Goal: Task Accomplishment & Management: Use online tool/utility

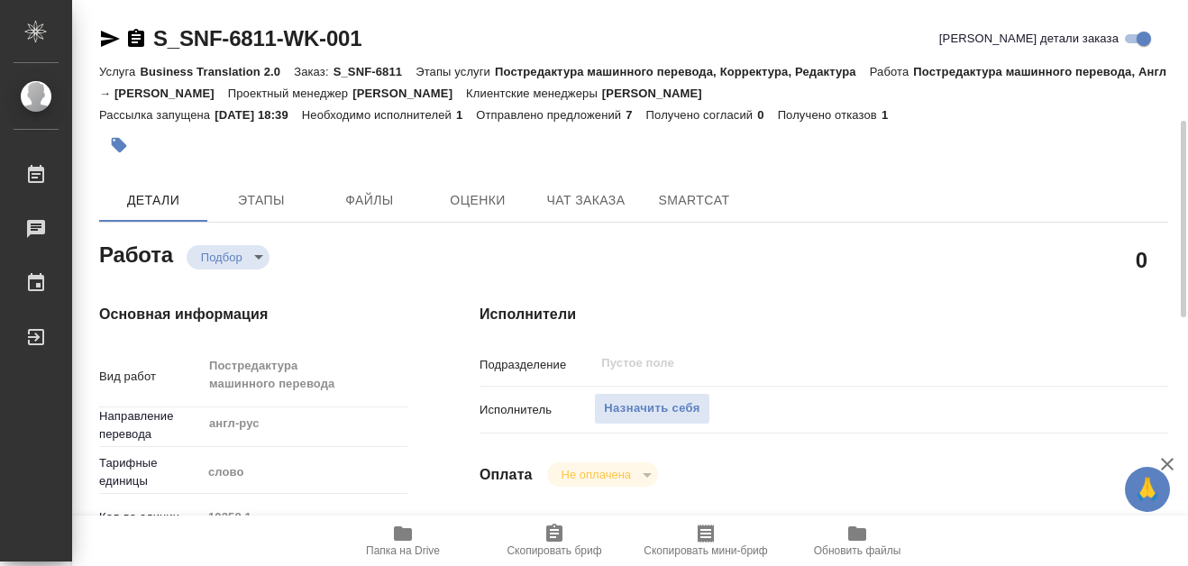
scroll to position [90, 0]
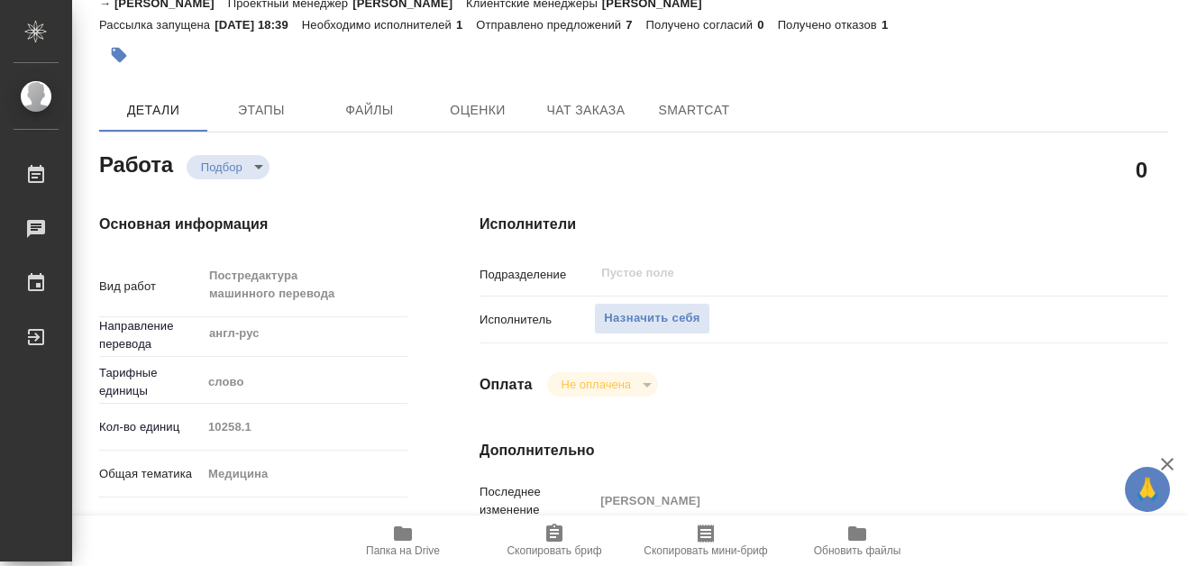
drag, startPoint x: 41, startPoint y: 171, endPoint x: 90, endPoint y: 141, distance: 58.3
click at [42, 172] on icon at bounding box center [36, 174] width 16 height 18
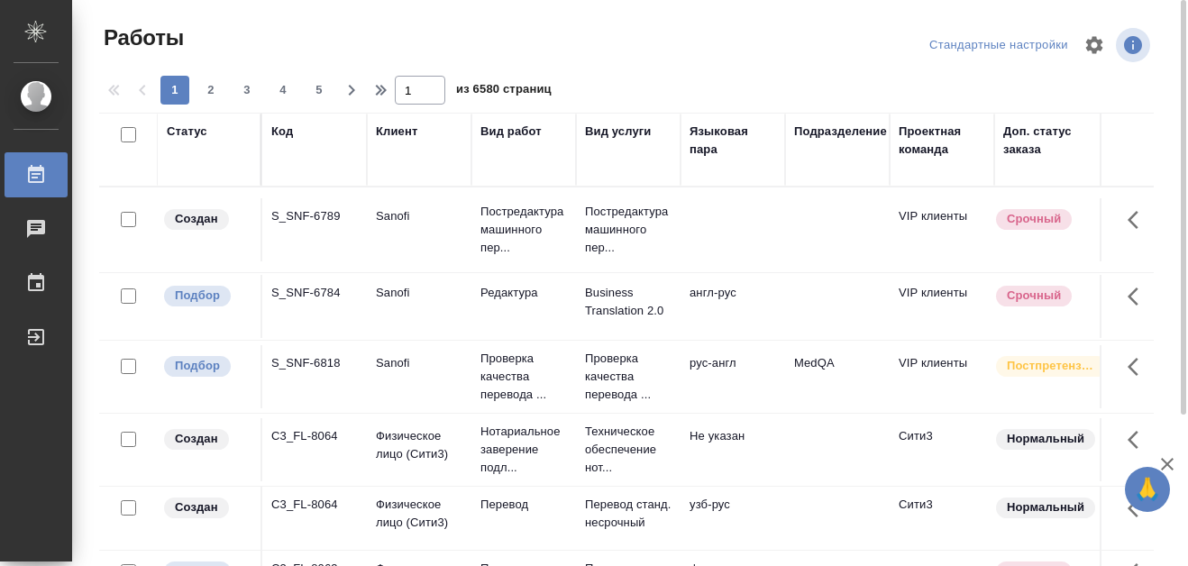
click at [284, 136] on div "Код" at bounding box center [282, 132] width 22 height 18
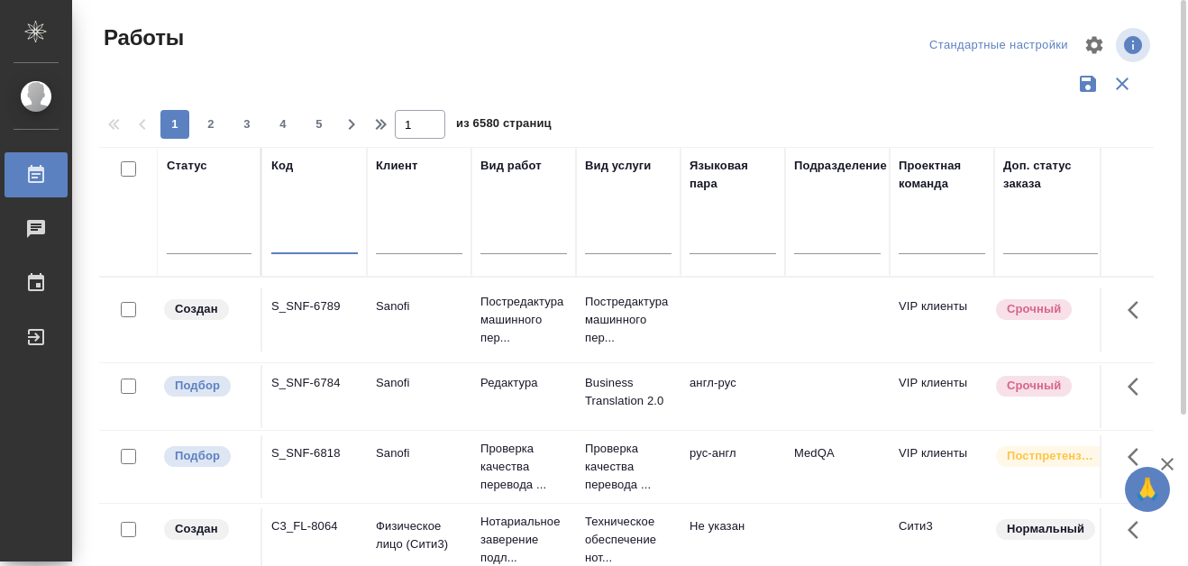
paste input "S_SNF-6766"
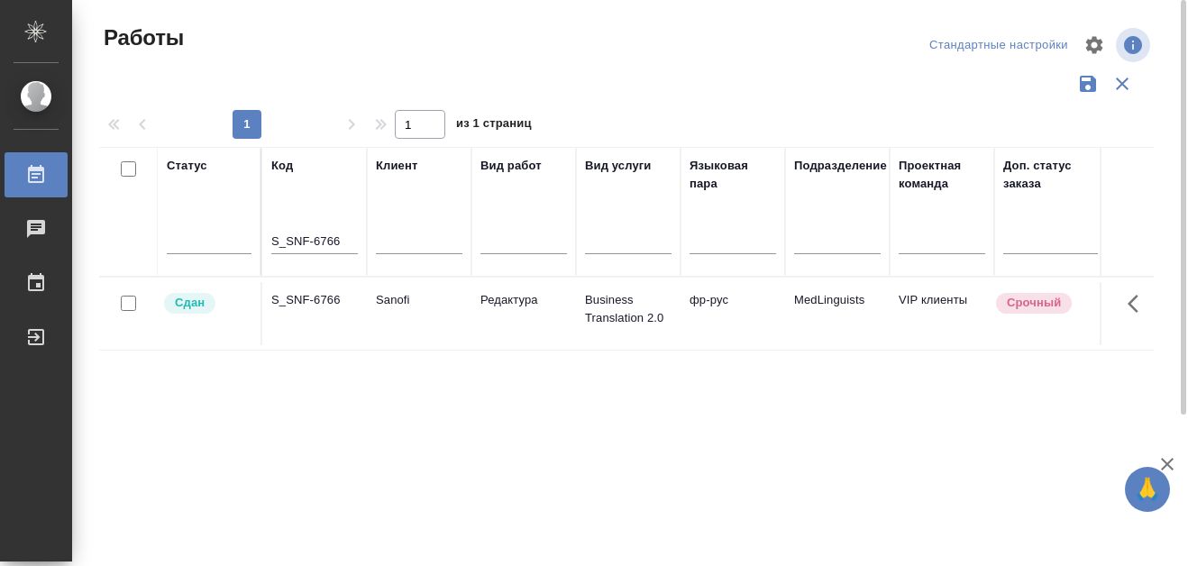
drag, startPoint x: 181, startPoint y: 306, endPoint x: 236, endPoint y: 337, distance: 62.9
click at [236, 337] on td "Сдан" at bounding box center [210, 313] width 105 height 63
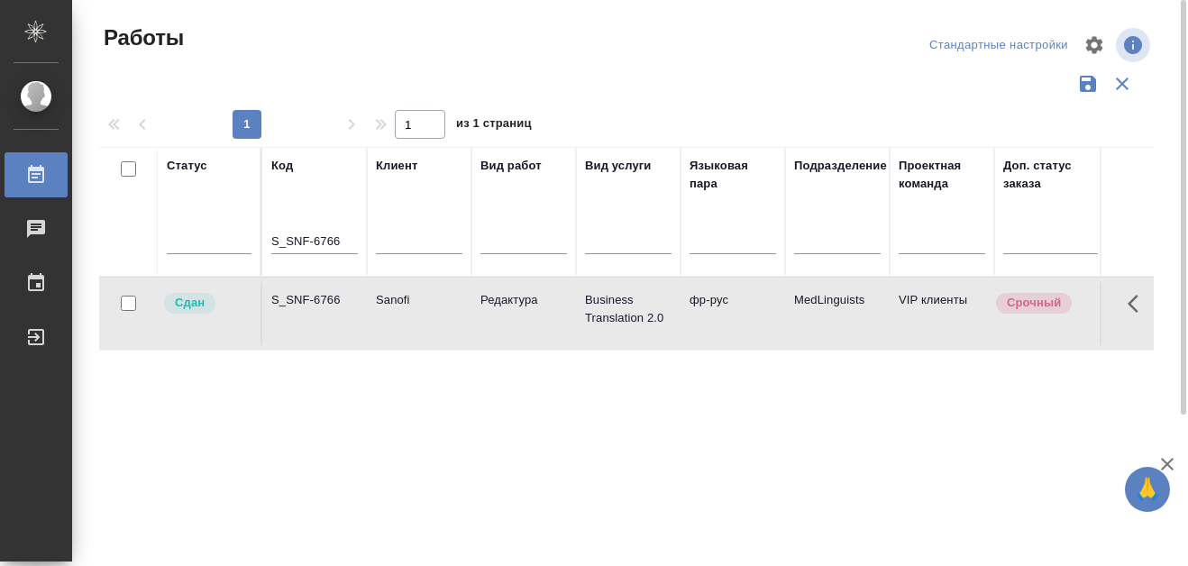
drag, startPoint x: 269, startPoint y: 233, endPoint x: 345, endPoint y: 239, distance: 75.9
click at [345, 239] on th "Код S_SNF-6766" at bounding box center [314, 212] width 105 height 130
drag, startPoint x: 344, startPoint y: 239, endPoint x: 275, endPoint y: 242, distance: 69.4
click at [274, 242] on input "S_SNF-6766" at bounding box center [314, 242] width 87 height 23
paste input "2"
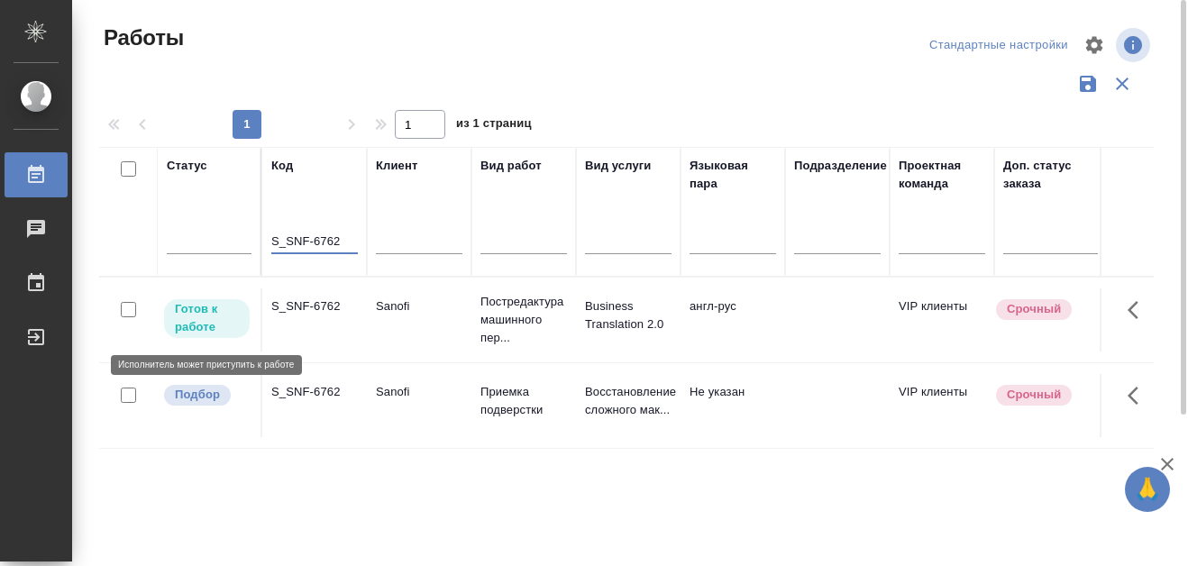
type input "S_SNF-6762"
click at [203, 325] on p "Готов к работе" at bounding box center [207, 318] width 64 height 36
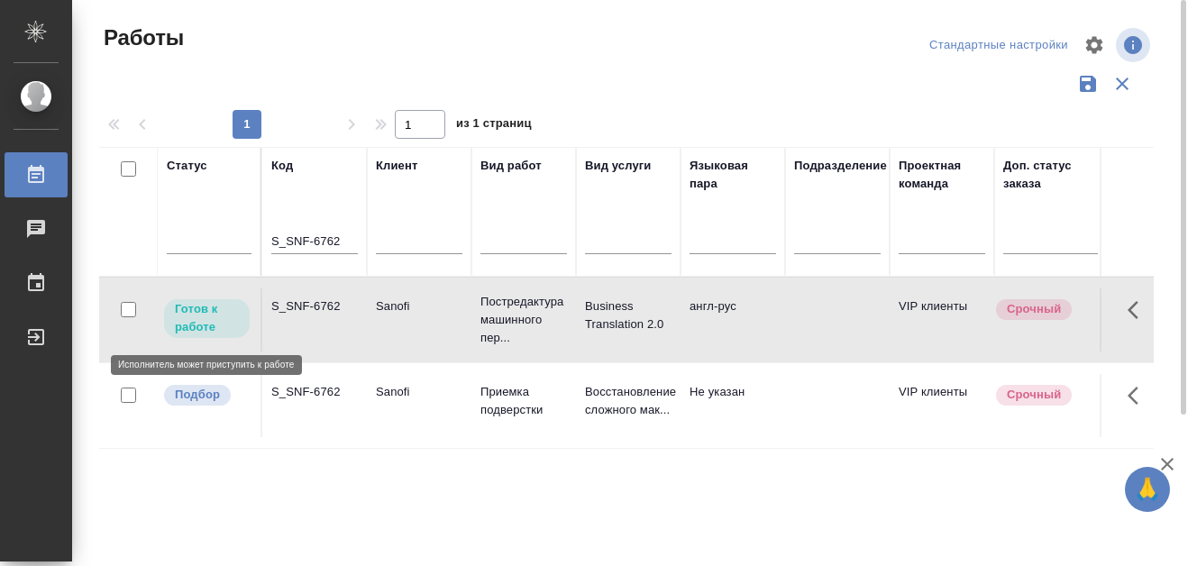
click at [203, 324] on p "Готов к работе" at bounding box center [207, 318] width 64 height 36
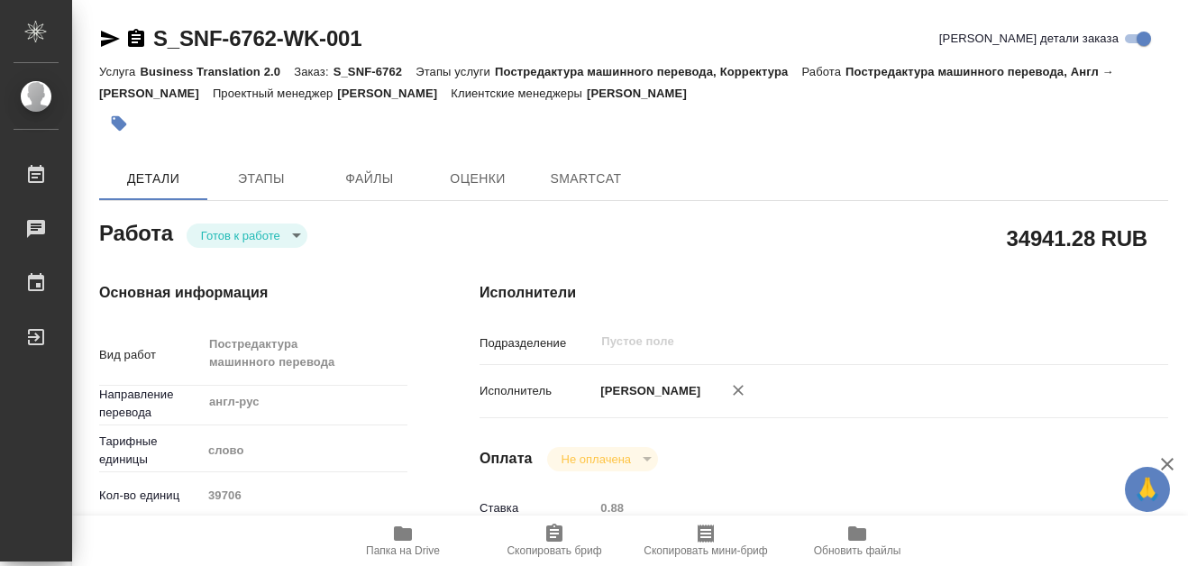
type textarea "x"
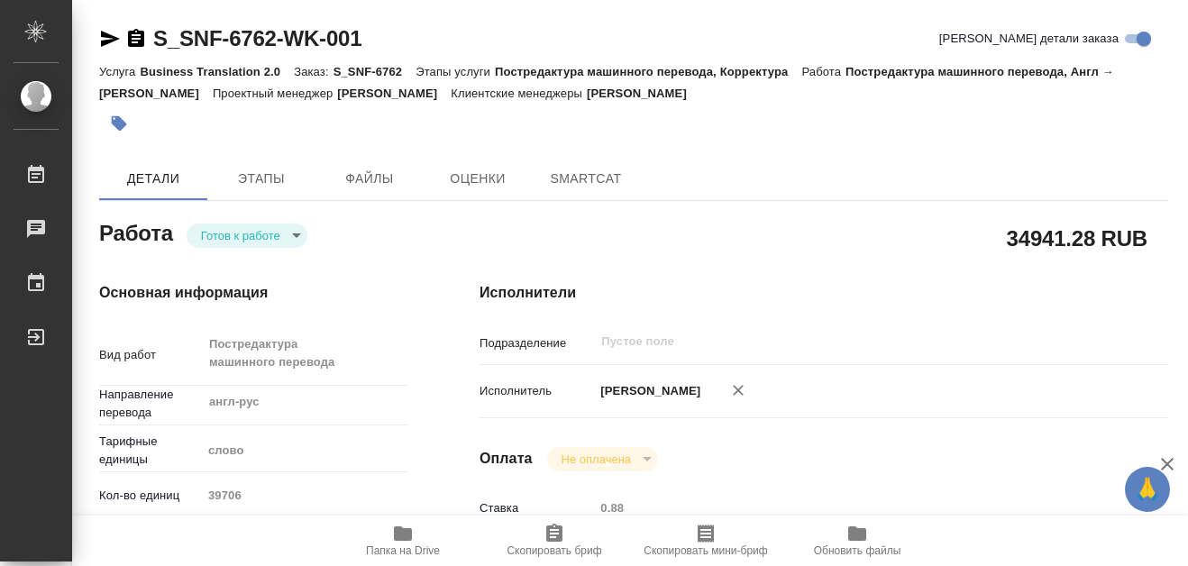
type textarea "x"
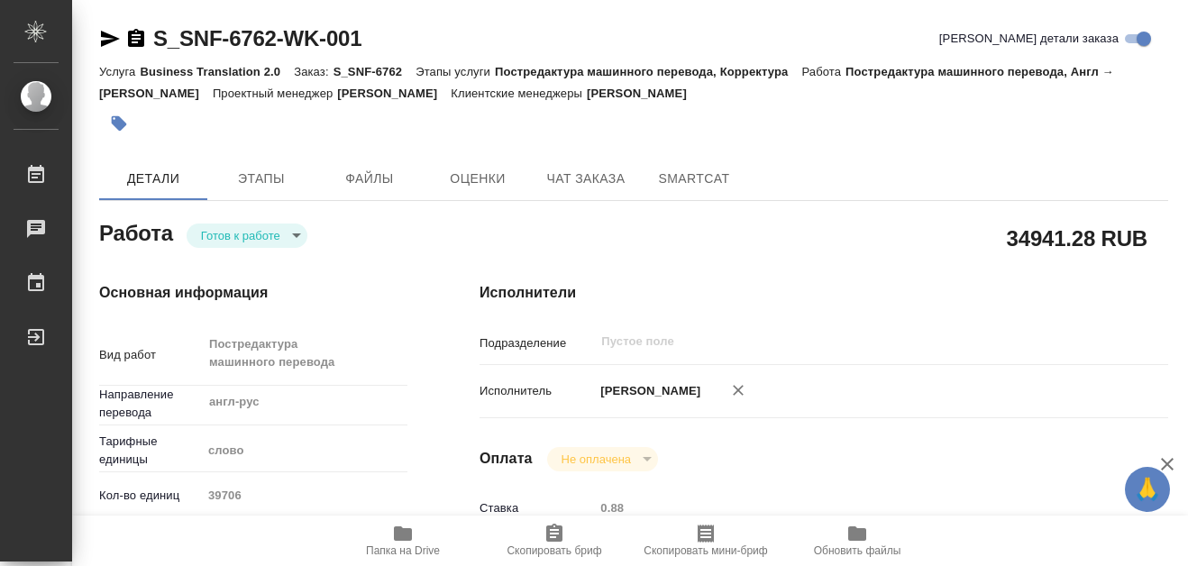
type textarea "x"
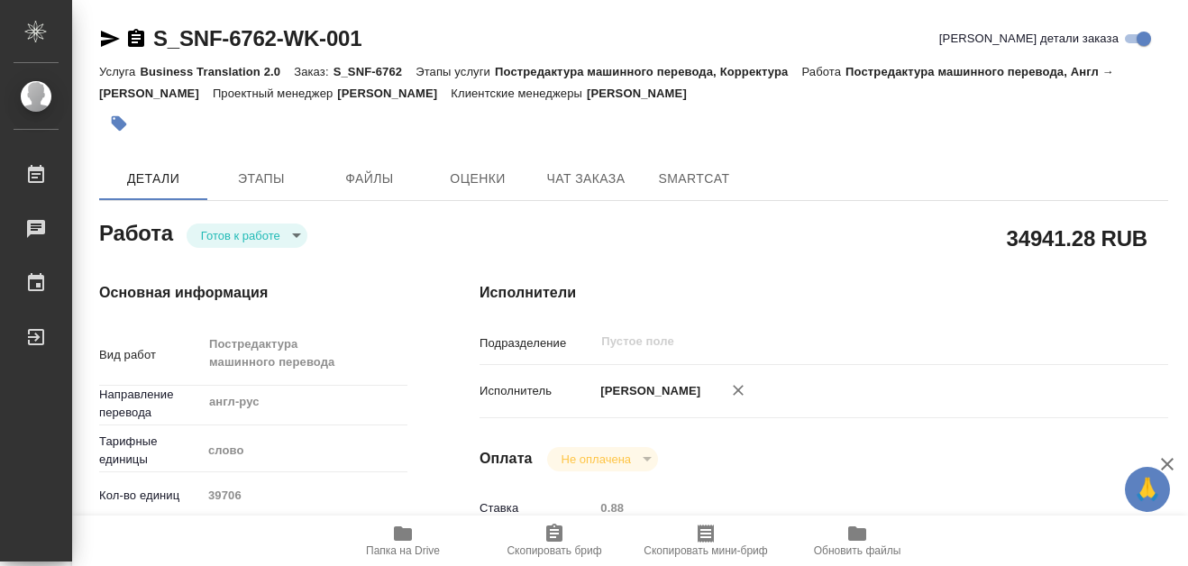
type textarea "x"
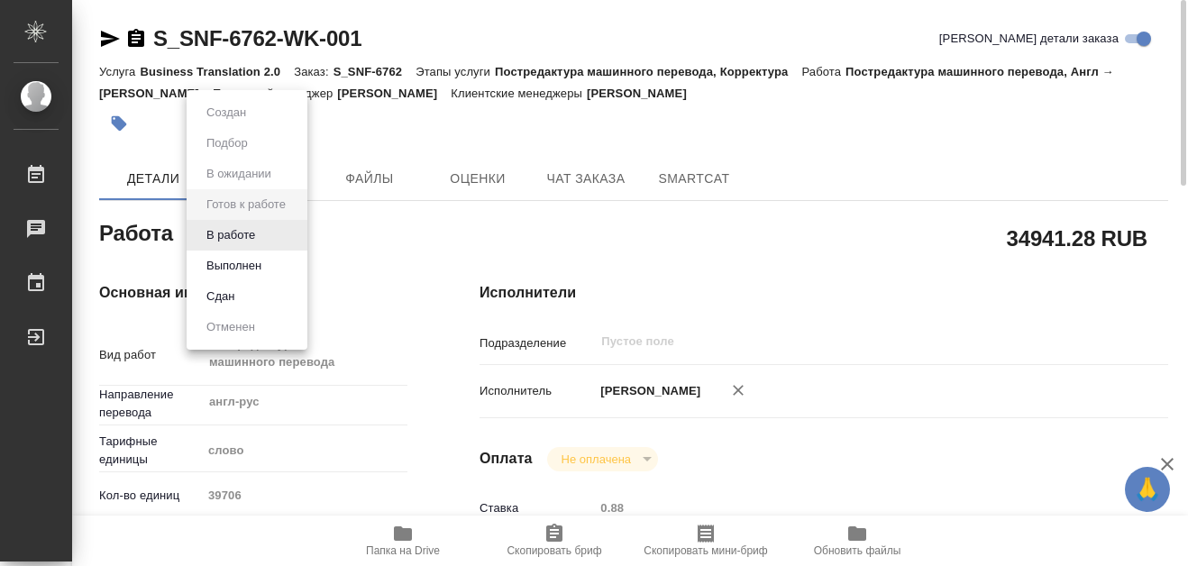
click at [296, 238] on body "🙏 .cls-1 fill:#fff; AWATERA Martynova Aleksandra Работы 0 Чаты График Выйти S_S…" at bounding box center [594, 283] width 1188 height 566
click at [256, 238] on button "В работе" at bounding box center [230, 235] width 59 height 20
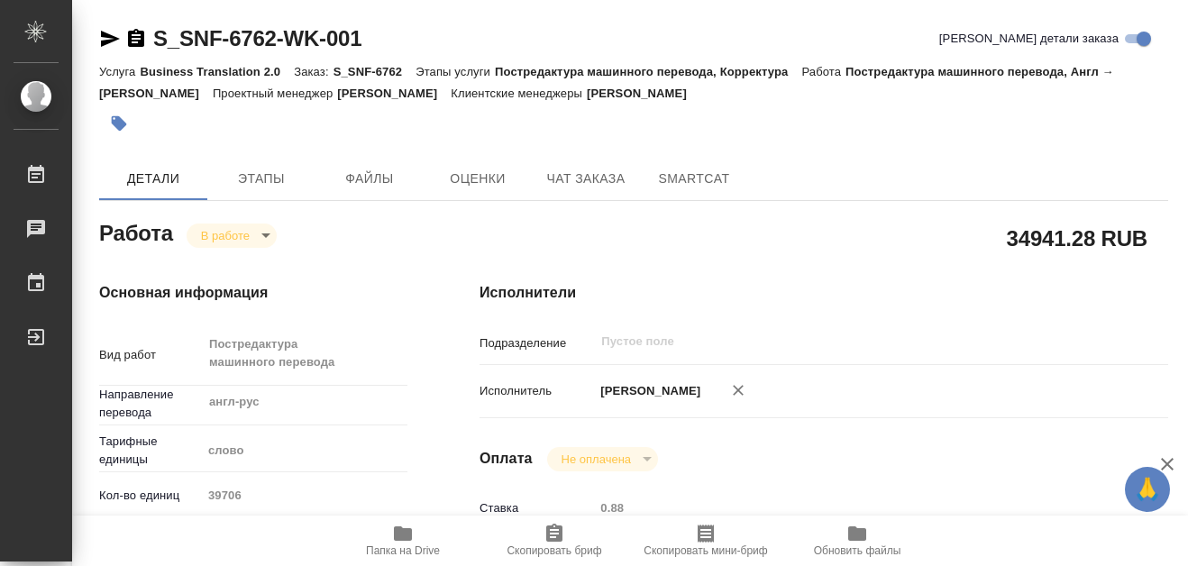
type textarea "x"
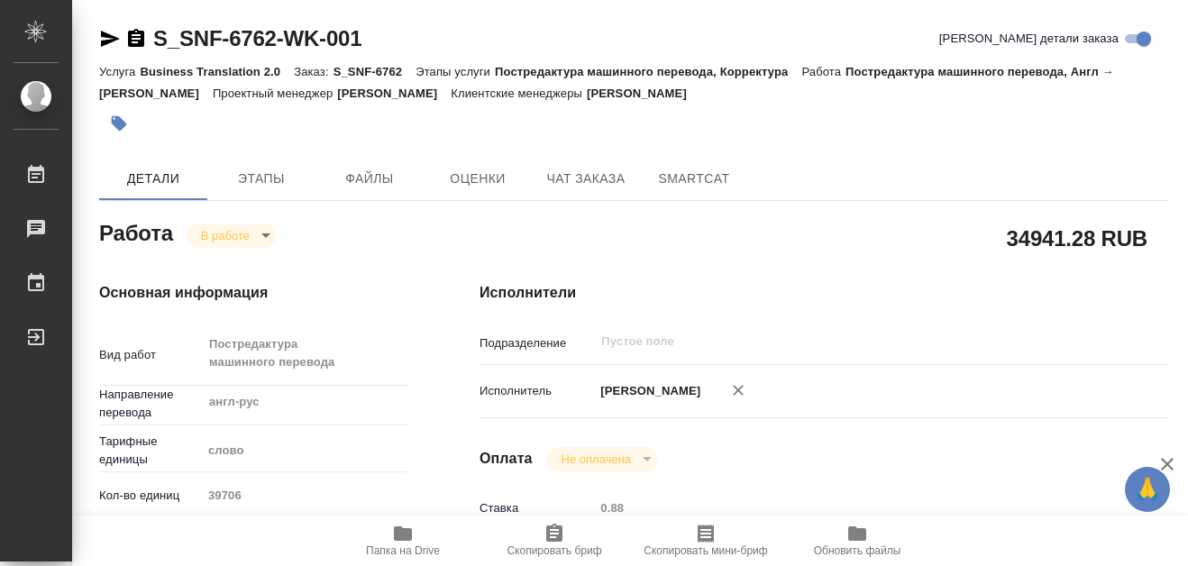
type textarea "x"
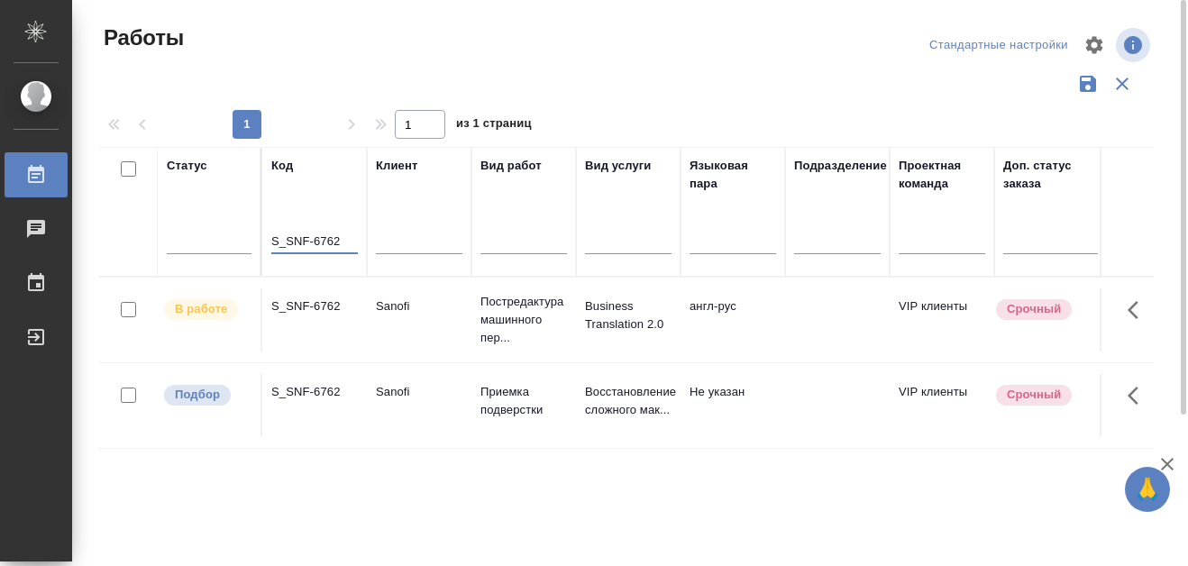
type input "S_SNF-6762"
click at [196, 313] on p "В работе" at bounding box center [201, 309] width 52 height 18
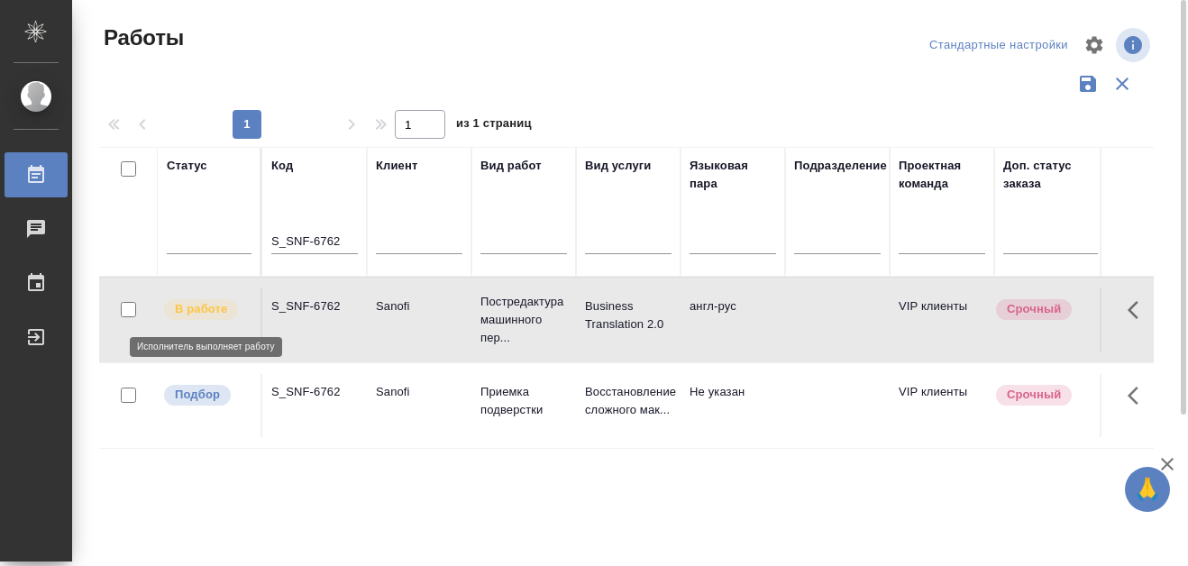
click at [214, 315] on p "В работе" at bounding box center [201, 309] width 52 height 18
click at [221, 316] on p "В работе" at bounding box center [201, 309] width 52 height 18
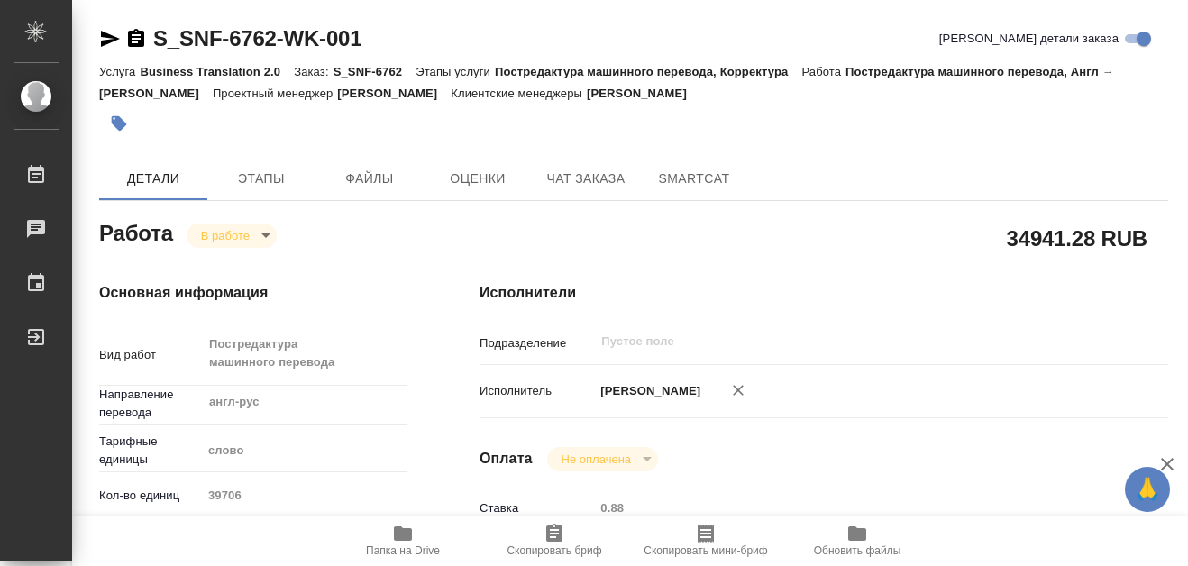
type textarea "x"
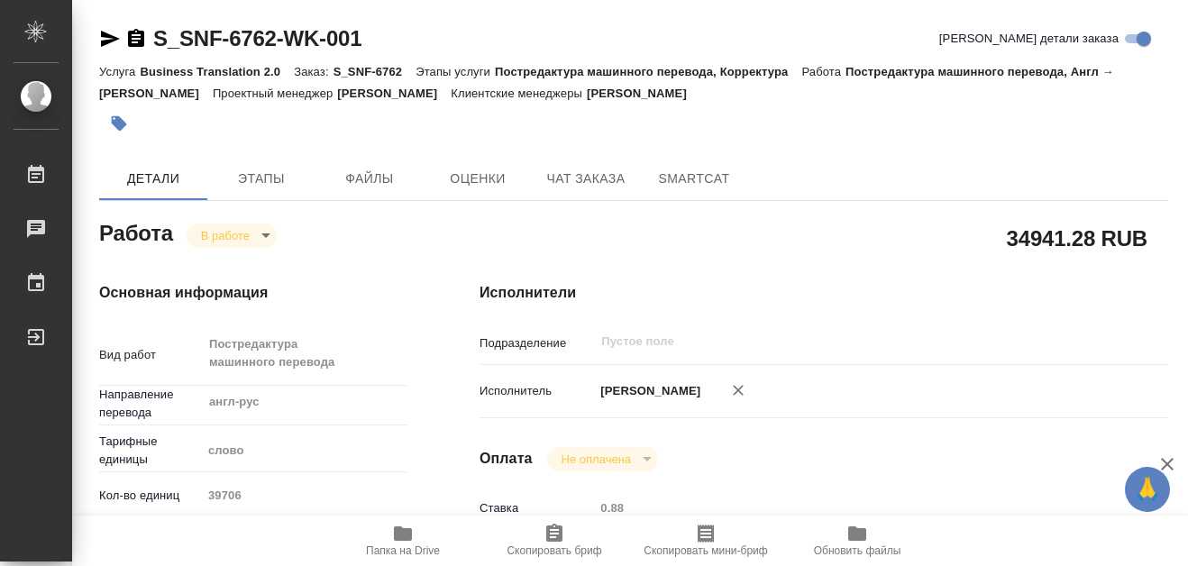
type textarea "x"
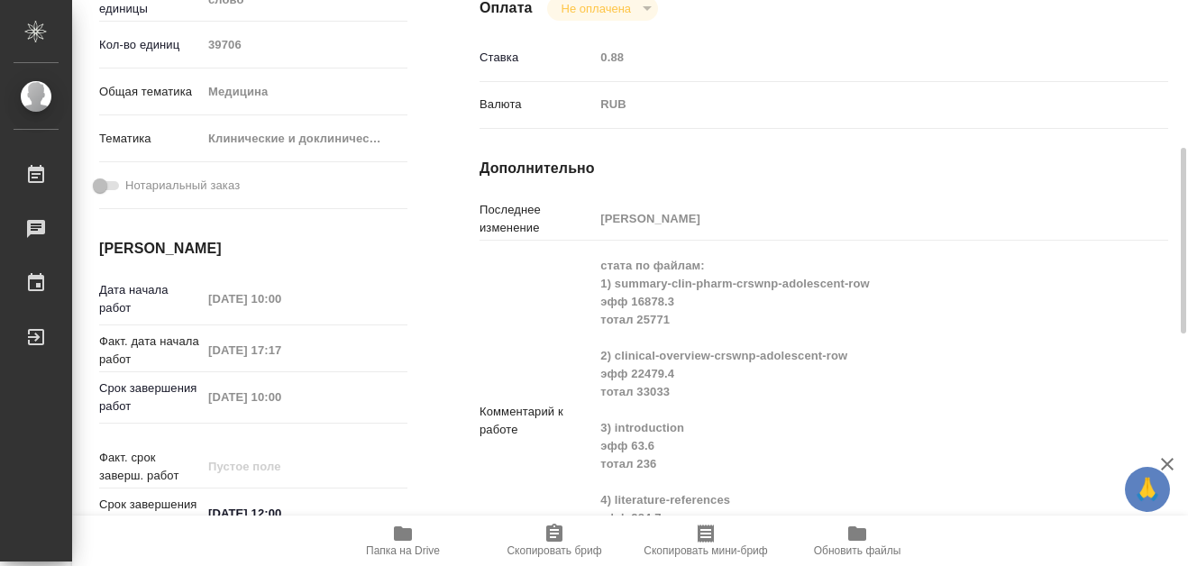
type textarea "x"
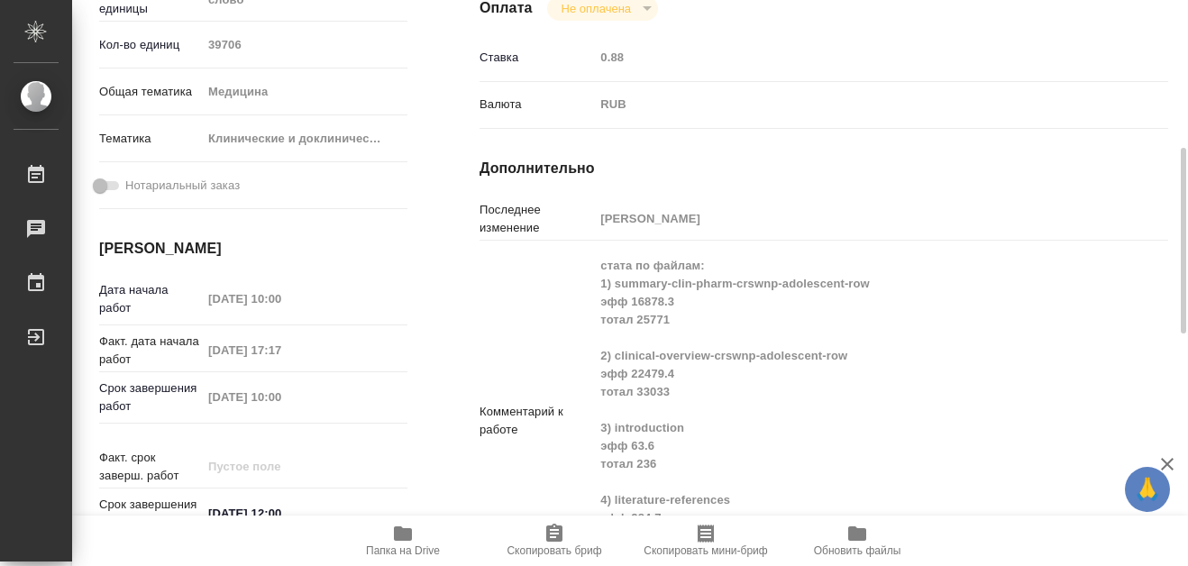
scroll to position [631, 0]
